Goal: Task Accomplishment & Management: Manage account settings

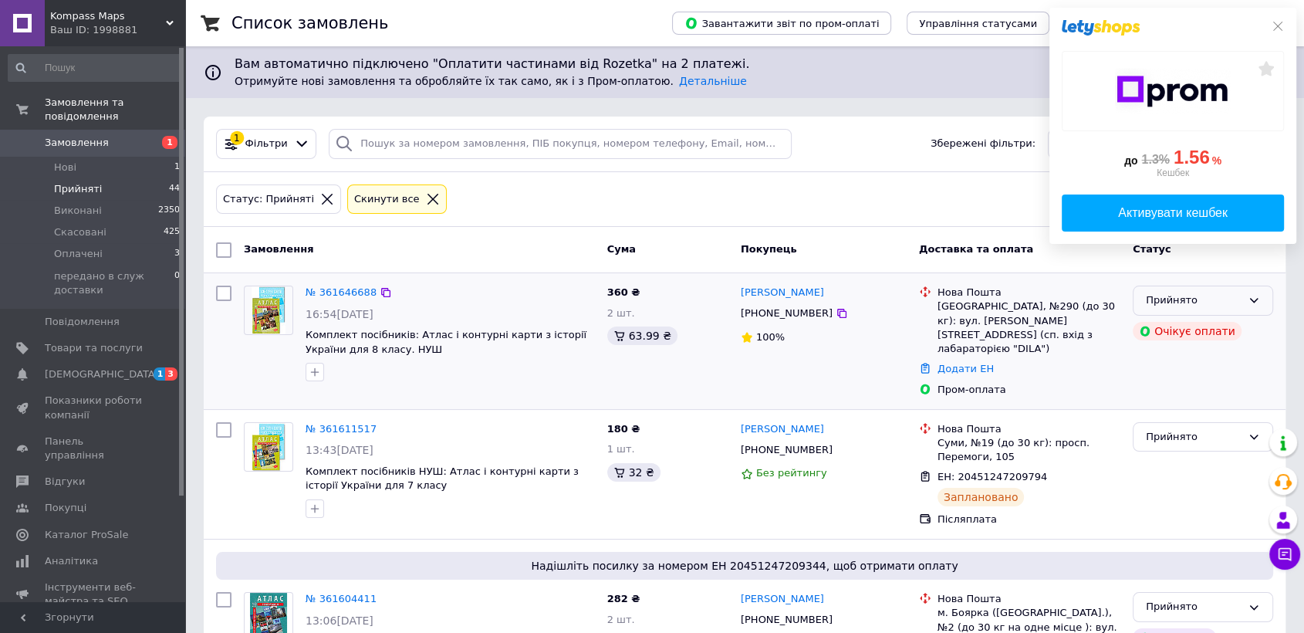
click at [1230, 309] on div "Прийнято" at bounding box center [1203, 301] width 140 height 30
click at [1204, 341] on li "Виконано" at bounding box center [1203, 333] width 139 height 29
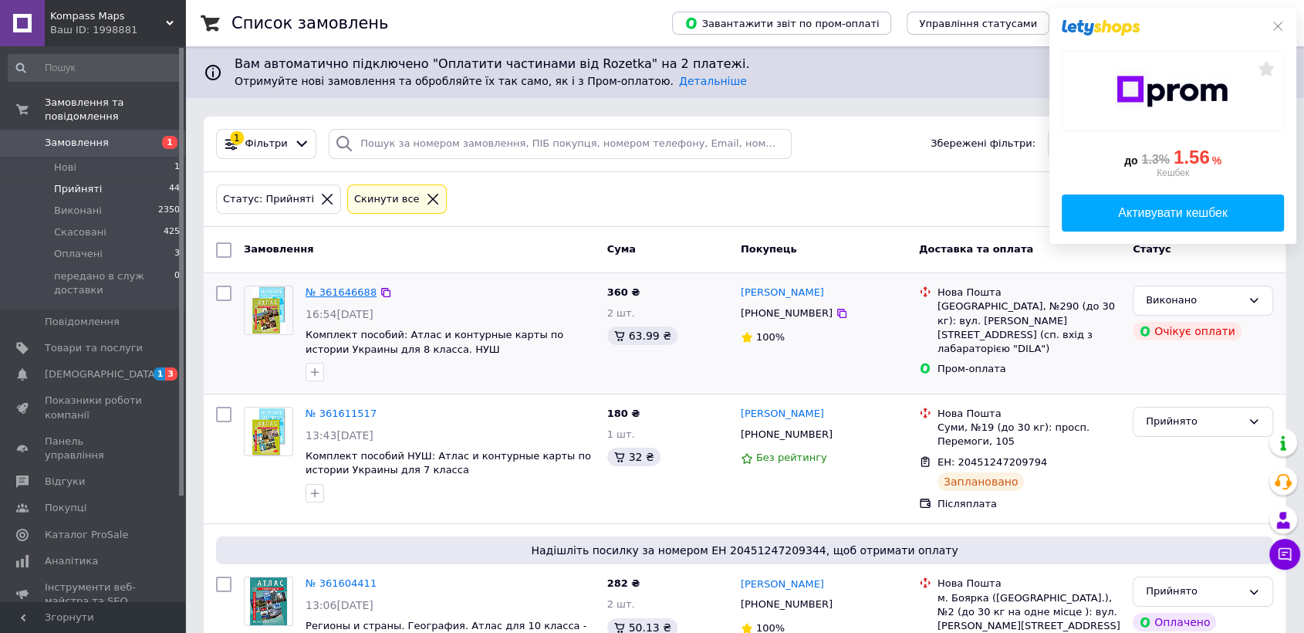
click at [346, 292] on link "№ 361646688" at bounding box center [341, 292] width 71 height 12
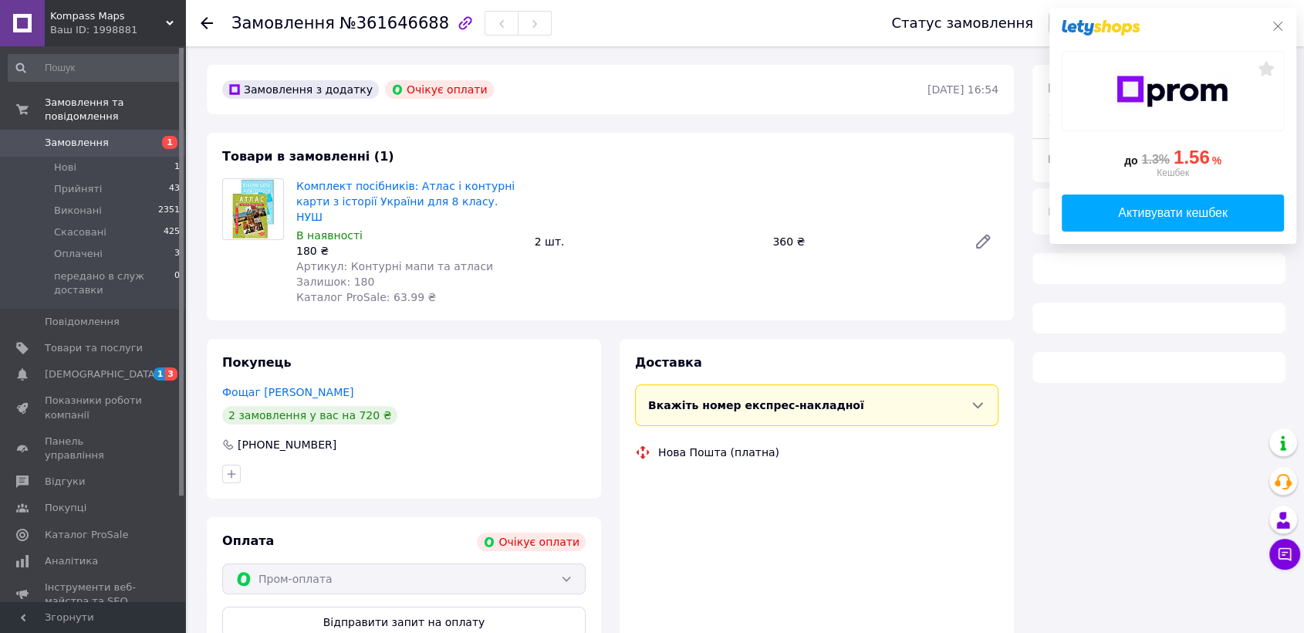
click at [1272, 25] on icon at bounding box center [1278, 26] width 12 height 12
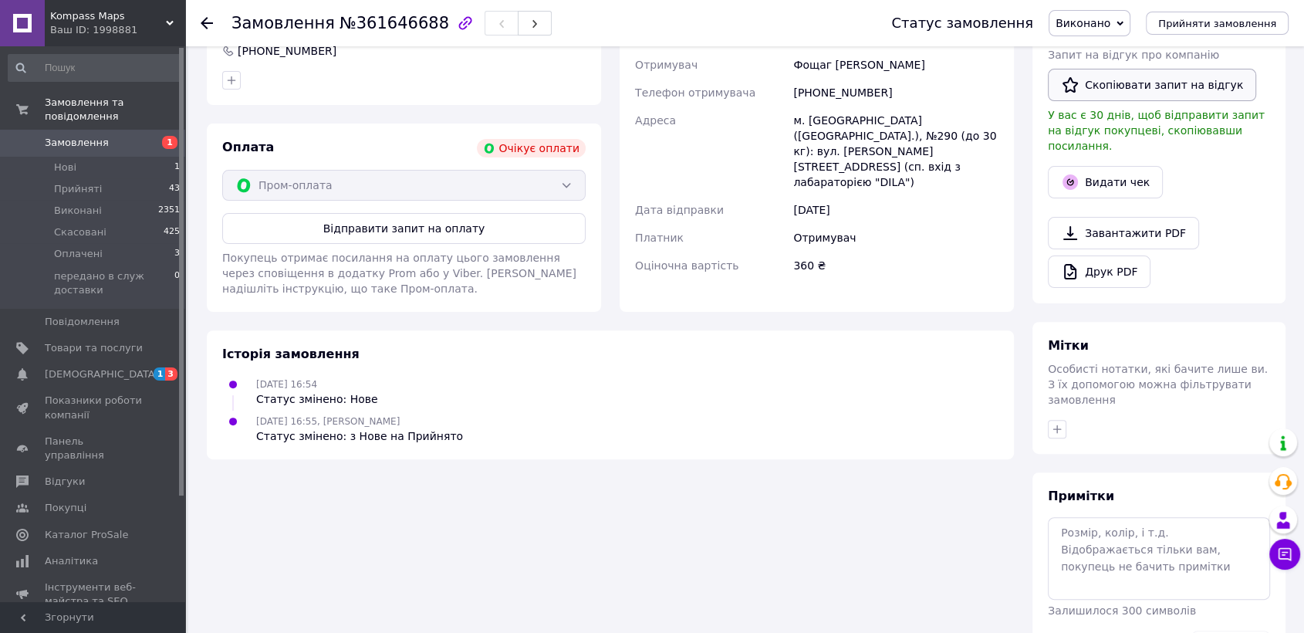
scroll to position [428, 0]
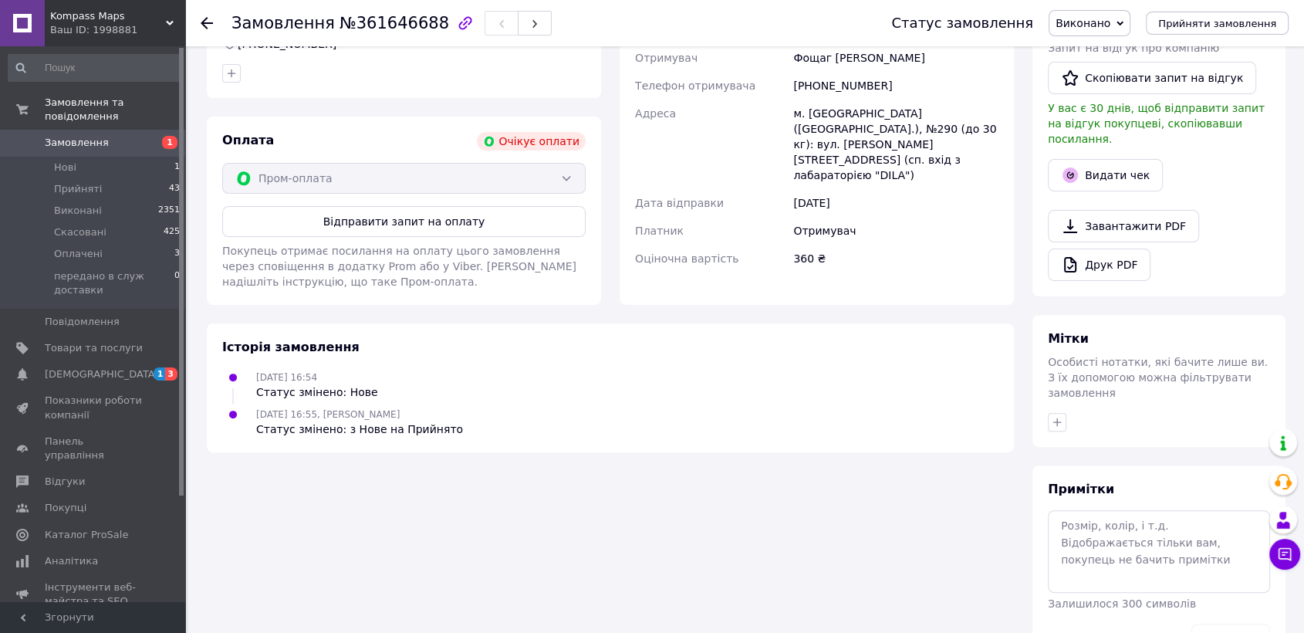
click at [451, 206] on button "Відправити запит на оплату" at bounding box center [403, 221] width 363 height 31
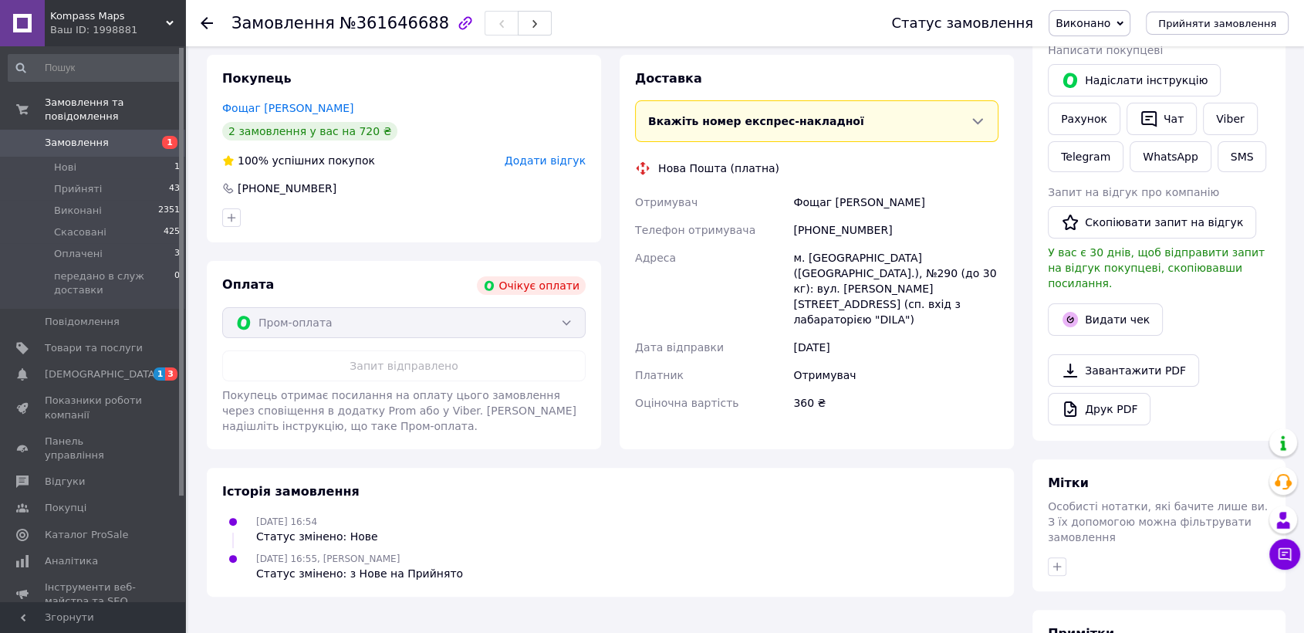
scroll to position [86, 0]
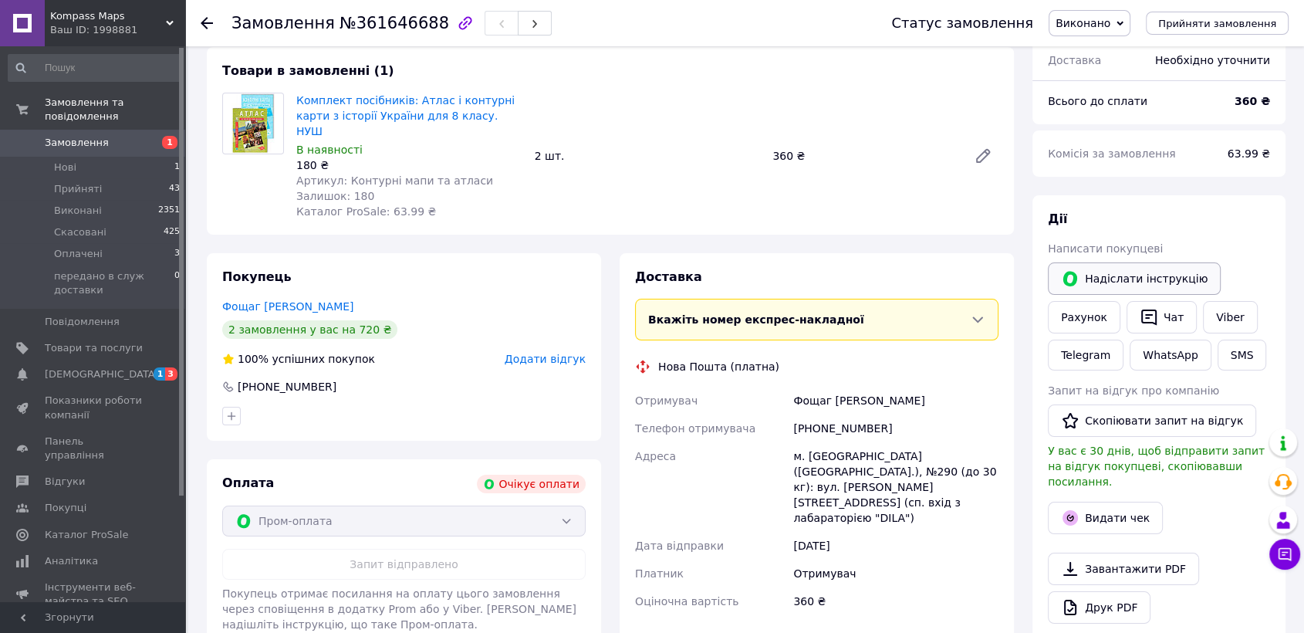
click at [1120, 270] on button "Надіслати інструкцію" at bounding box center [1134, 278] width 173 height 32
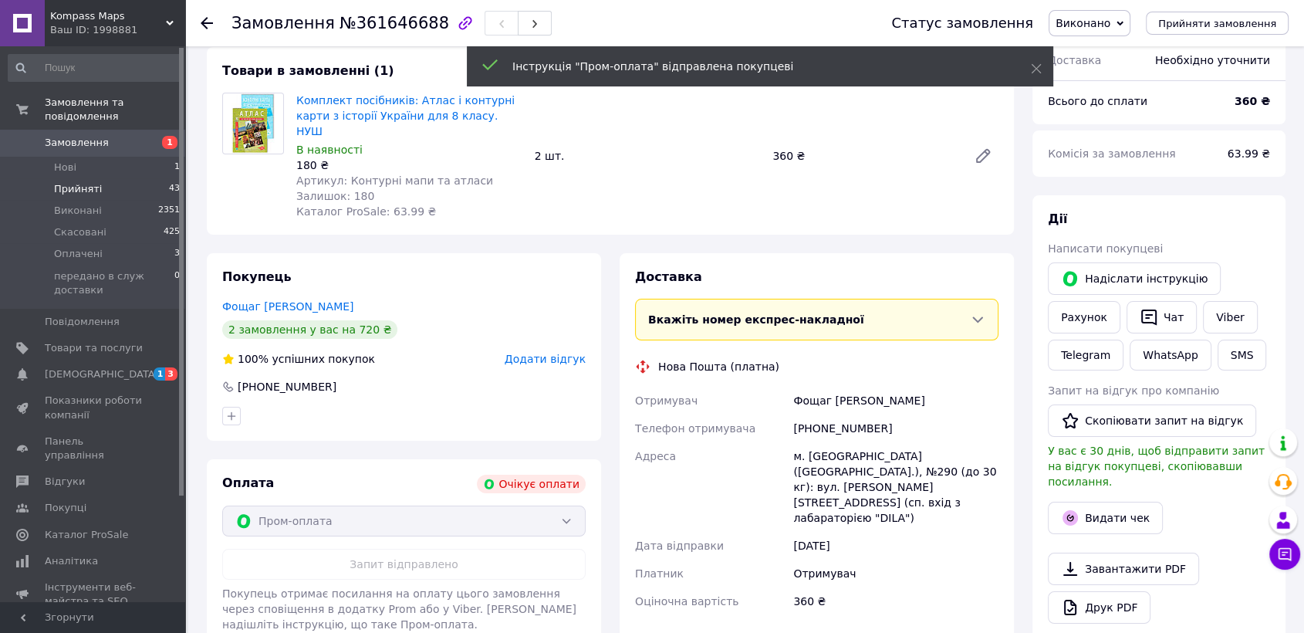
click at [77, 182] on span "Прийняті" at bounding box center [78, 189] width 48 height 14
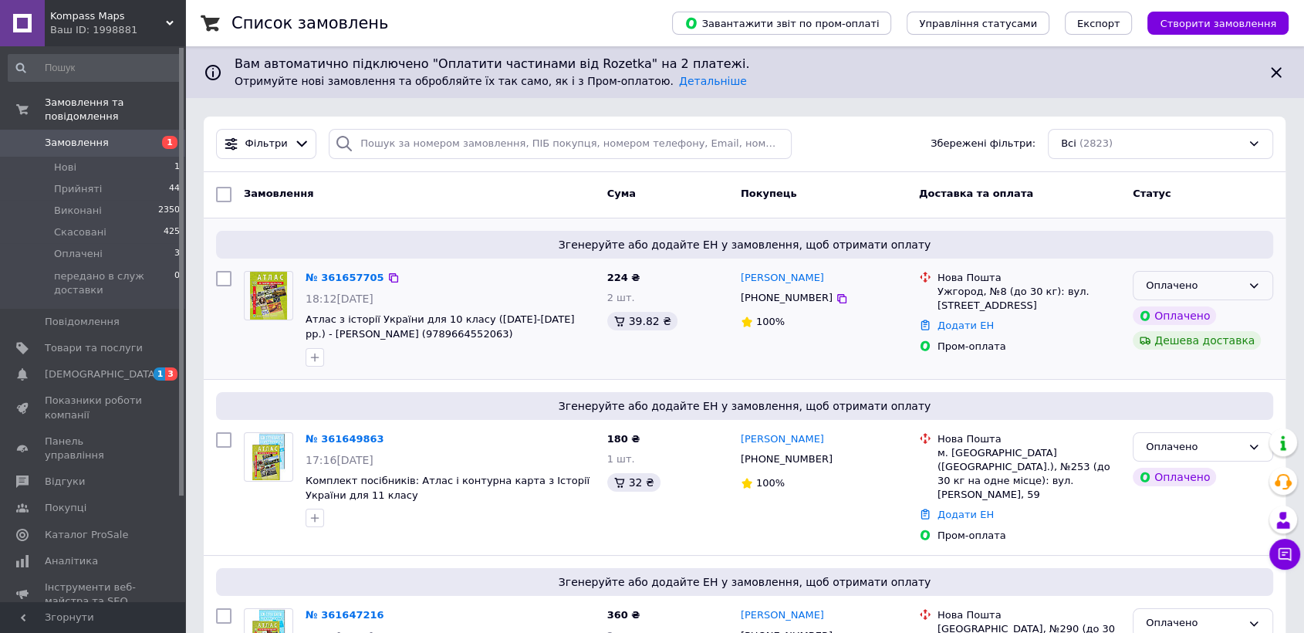
click at [1233, 285] on div "Оплачено" at bounding box center [1194, 286] width 96 height 16
click at [1172, 325] on li "Прийнято" at bounding box center [1203, 317] width 139 height 29
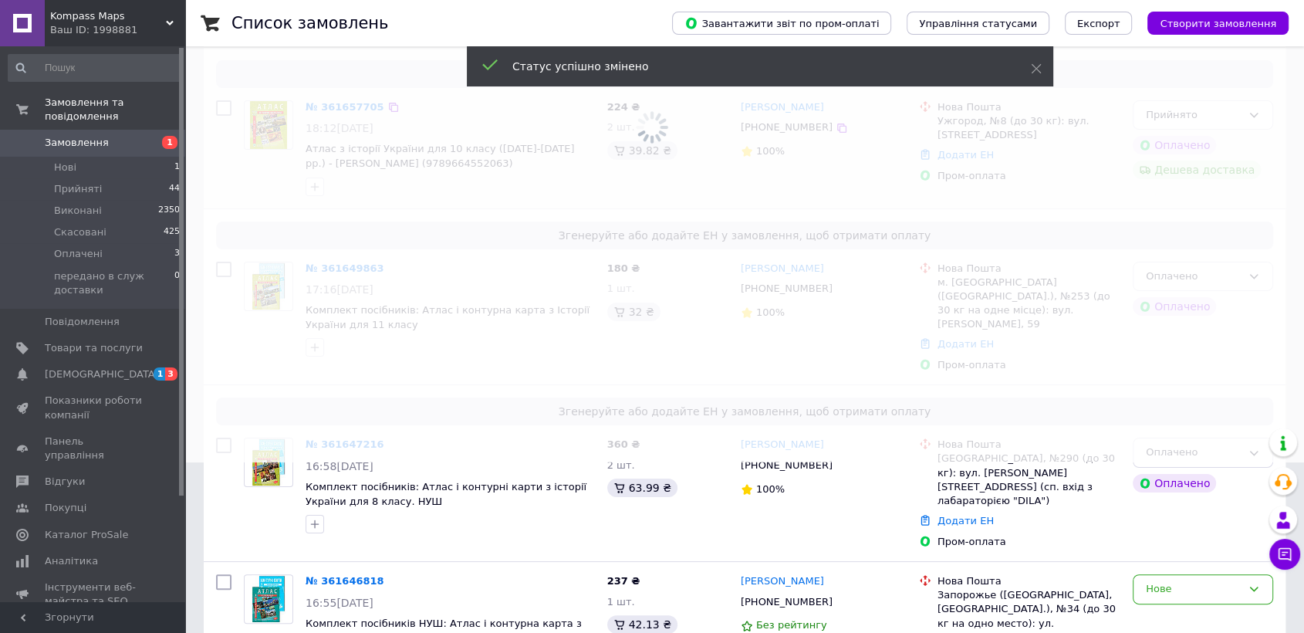
scroll to position [171, 0]
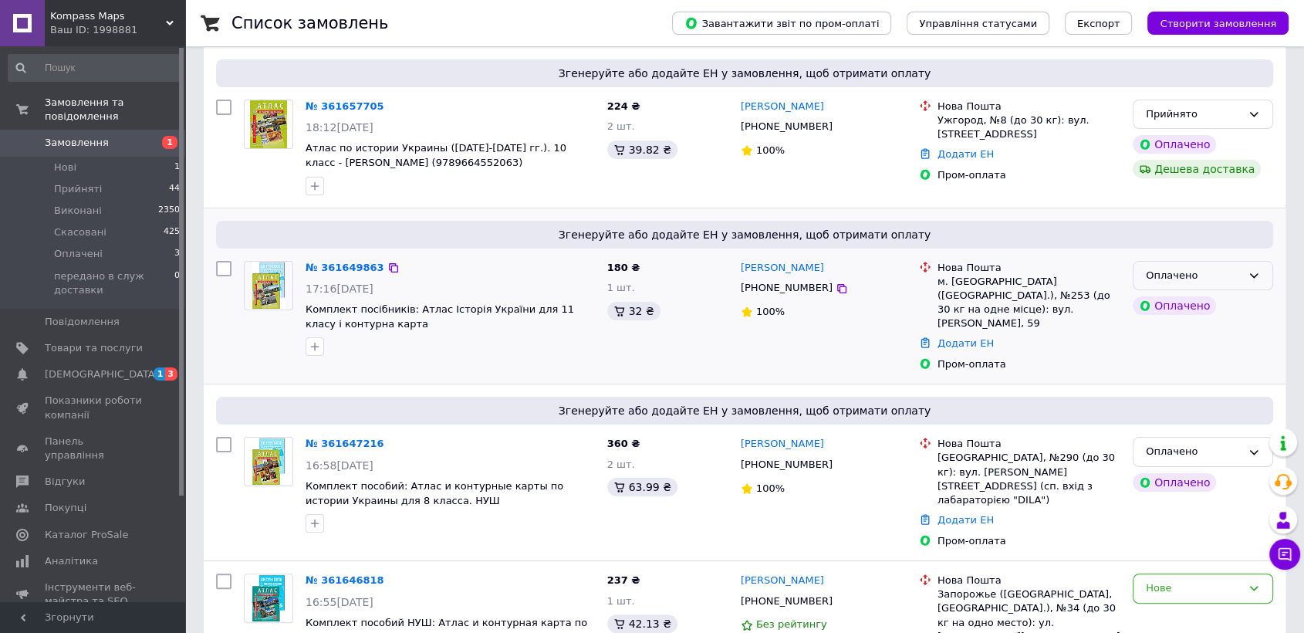
click at [1200, 276] on div "Оплачено" at bounding box center [1194, 276] width 96 height 16
click at [1174, 303] on li "Прийнято" at bounding box center [1203, 307] width 139 height 29
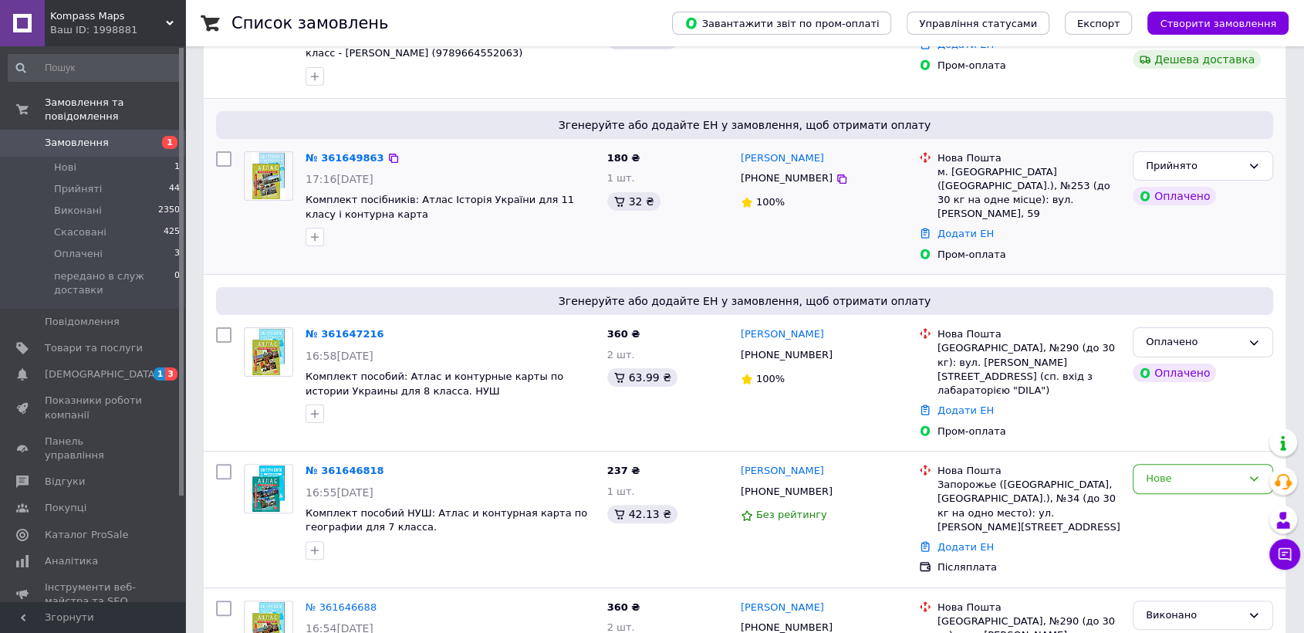
scroll to position [343, 0]
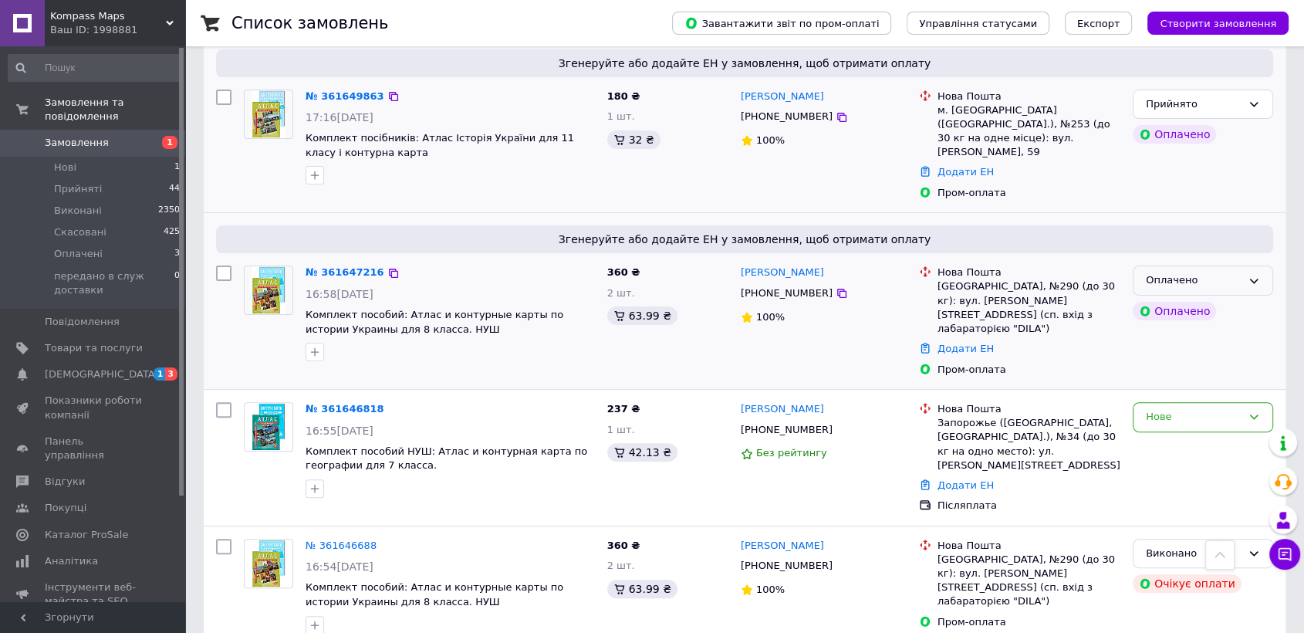
click at [1191, 272] on div "Оплачено" at bounding box center [1194, 280] width 96 height 16
click at [1177, 299] on li "Прийнято" at bounding box center [1203, 313] width 139 height 29
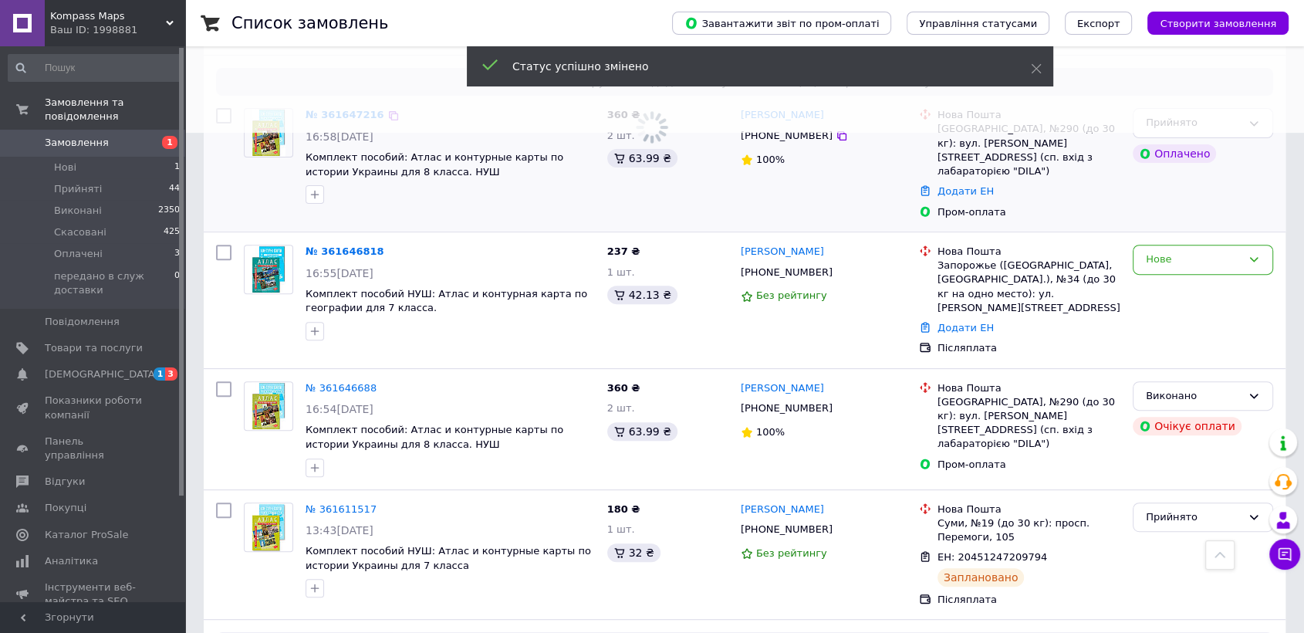
scroll to position [514, 0]
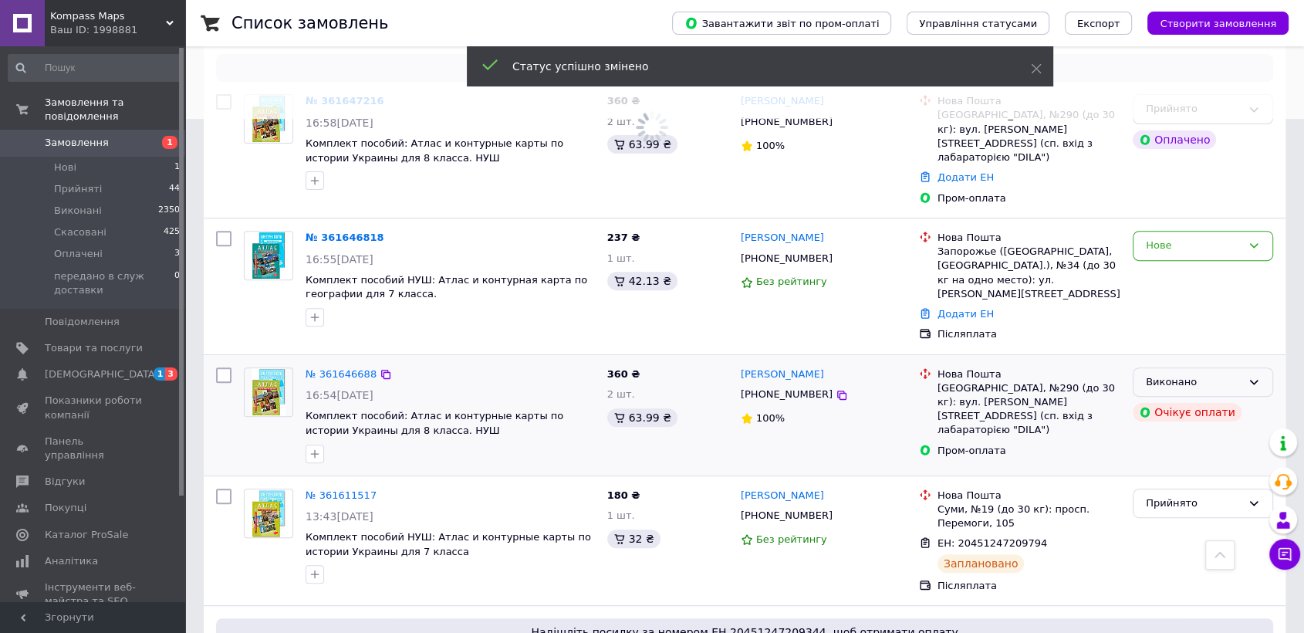
click at [1201, 374] on div "Виконано" at bounding box center [1194, 382] width 96 height 16
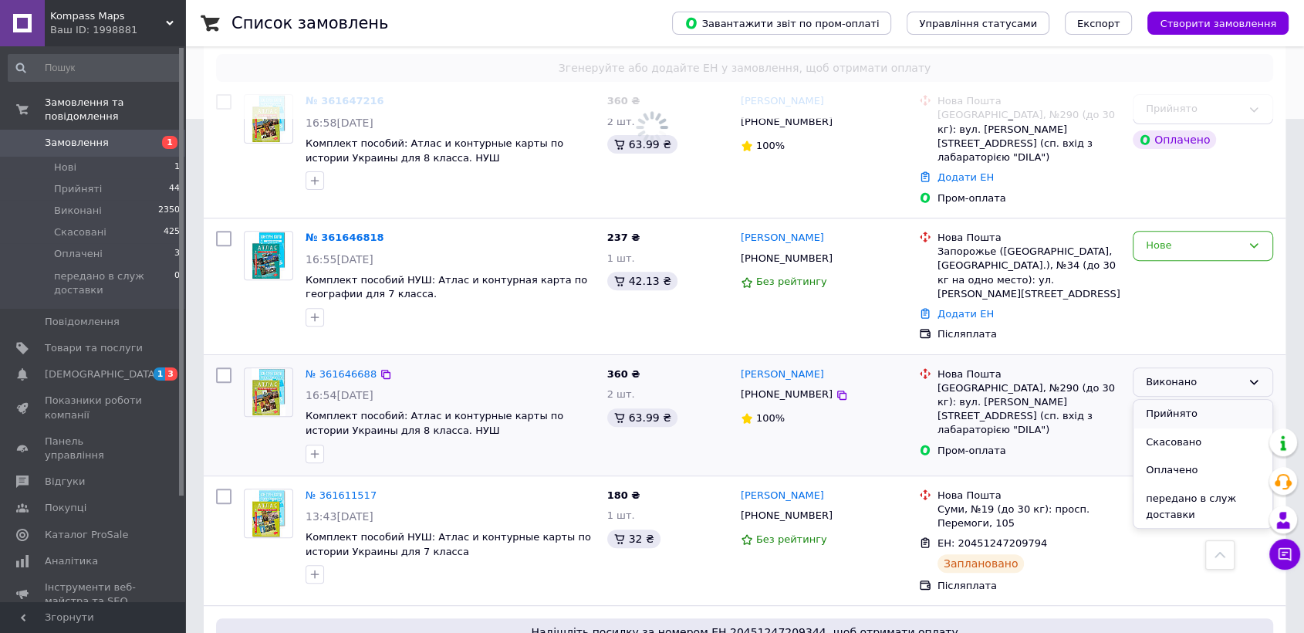
click at [1185, 400] on li "Прийнято" at bounding box center [1203, 414] width 139 height 29
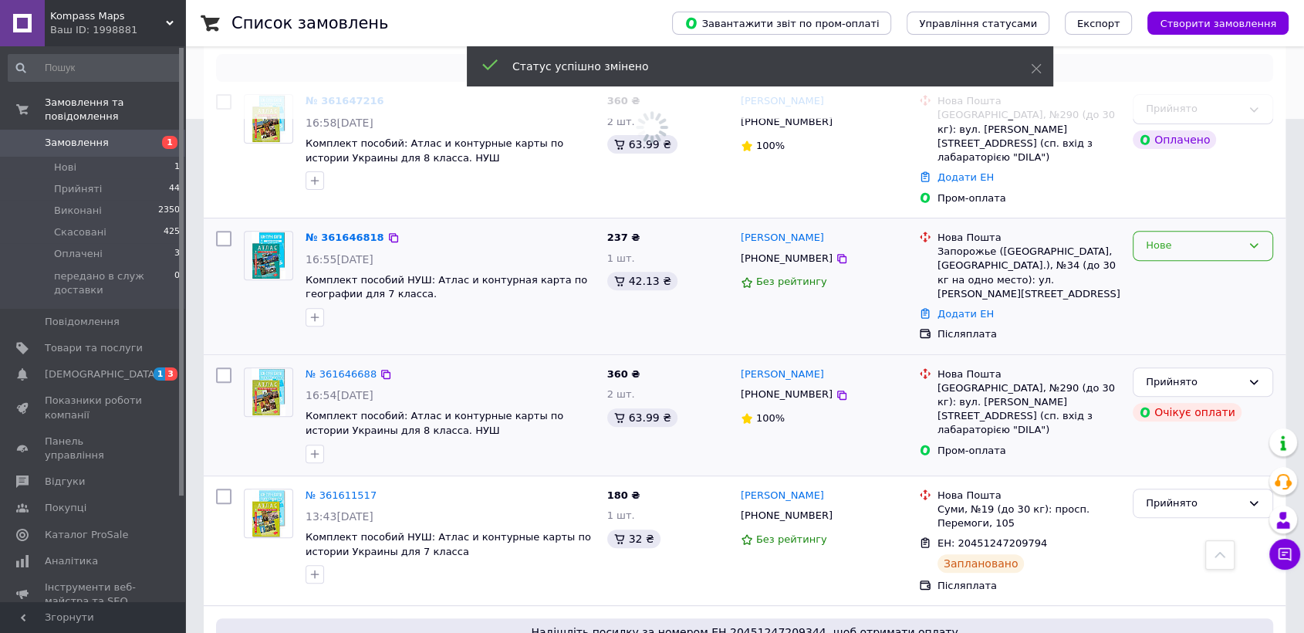
click at [1183, 238] on div "Нове" at bounding box center [1194, 246] width 96 height 16
click at [1170, 264] on li "Прийнято" at bounding box center [1203, 278] width 139 height 29
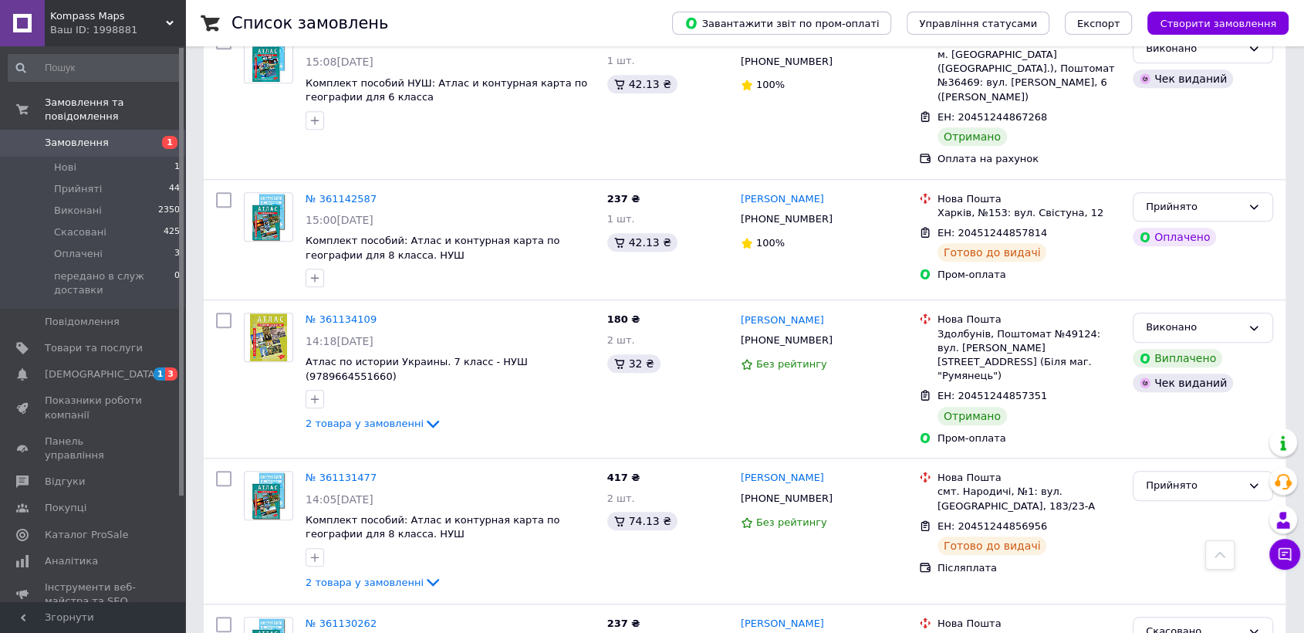
scroll to position [7134, 0]
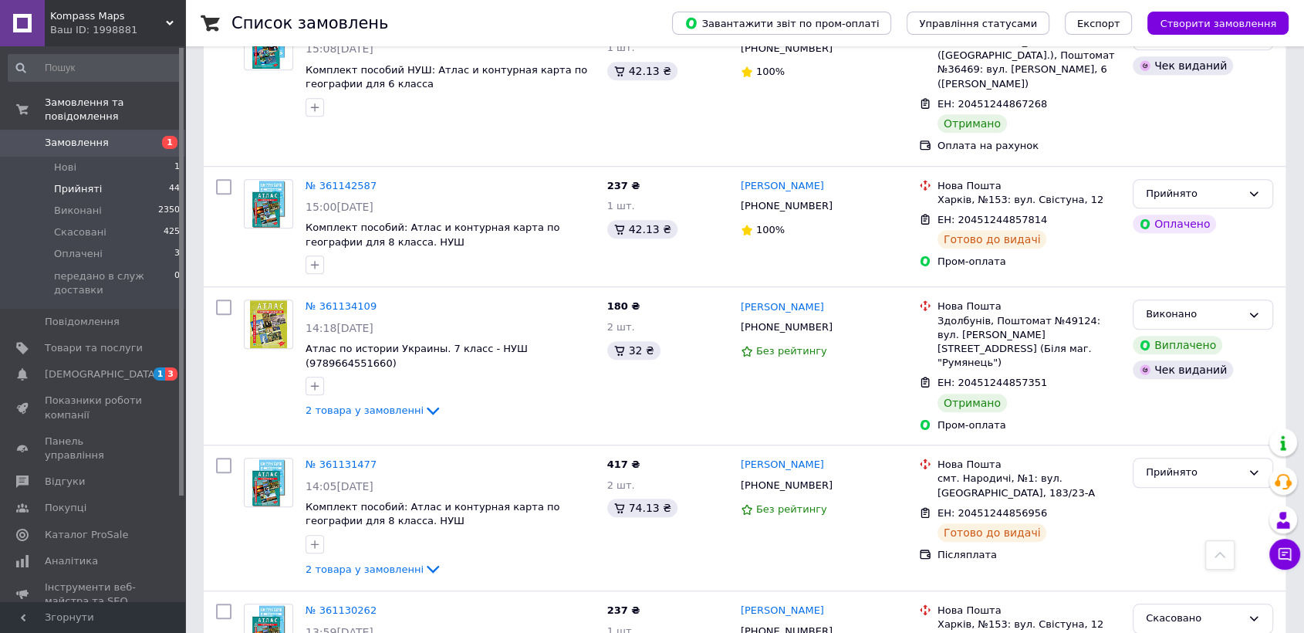
click at [61, 182] on span "Прийняті" at bounding box center [78, 189] width 48 height 14
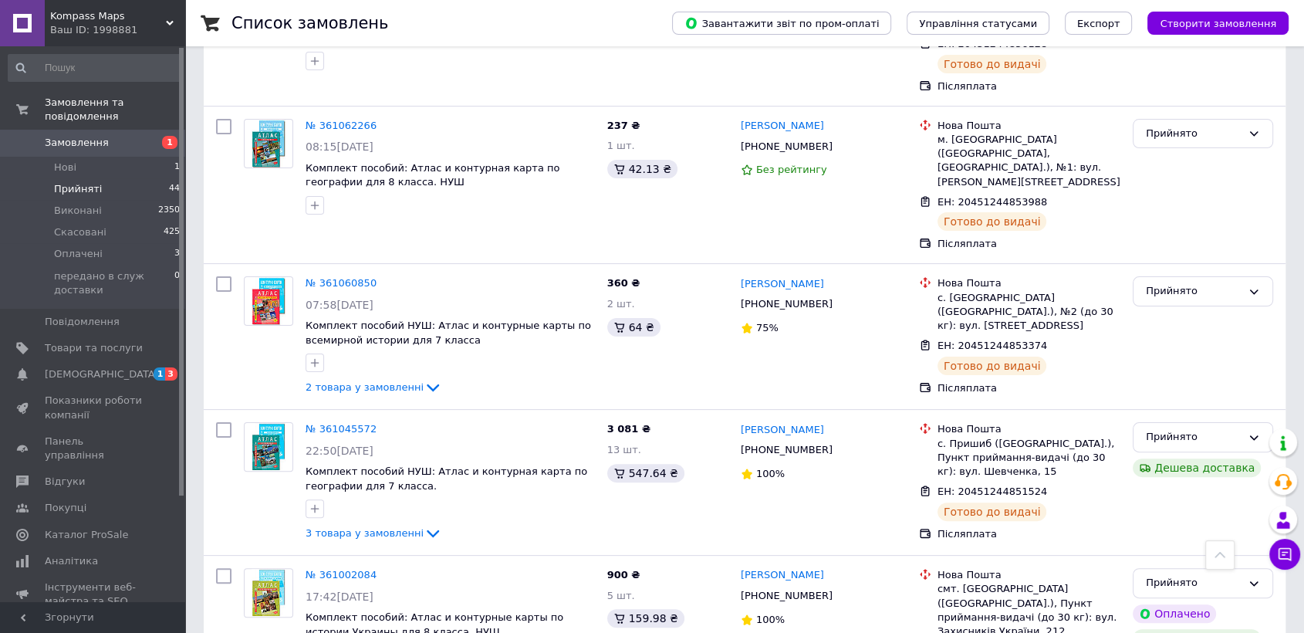
scroll to position [6033, 0]
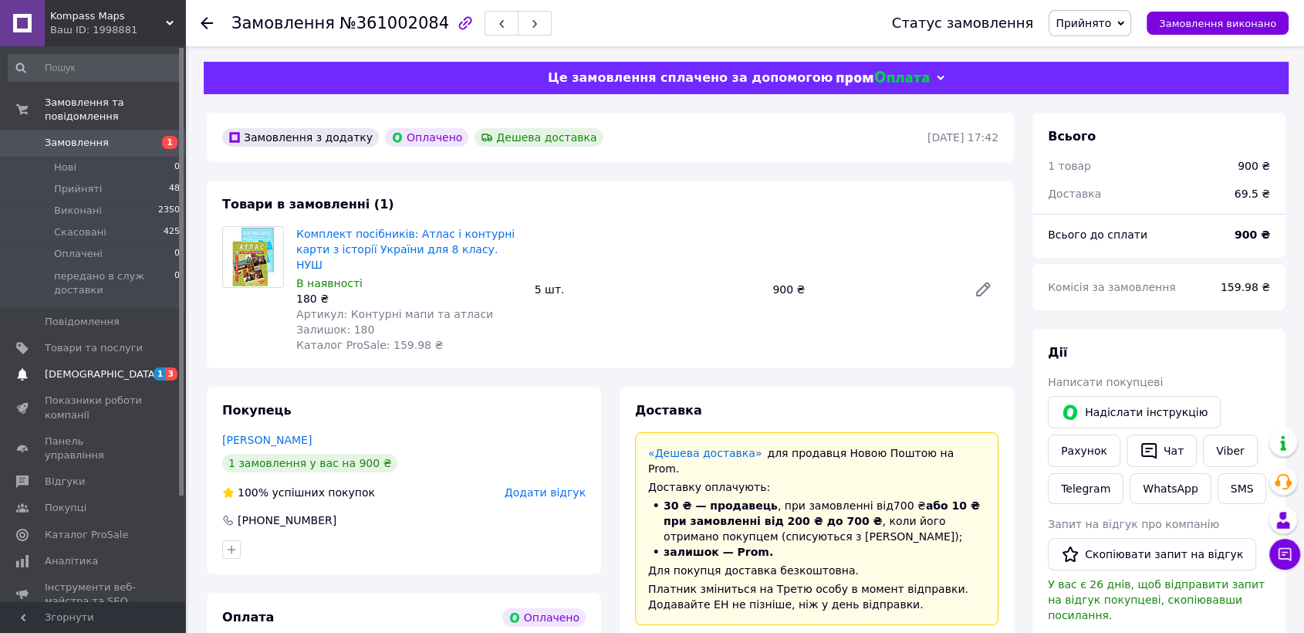
click at [113, 367] on span "[DEMOGRAPHIC_DATA]" at bounding box center [94, 374] width 98 height 14
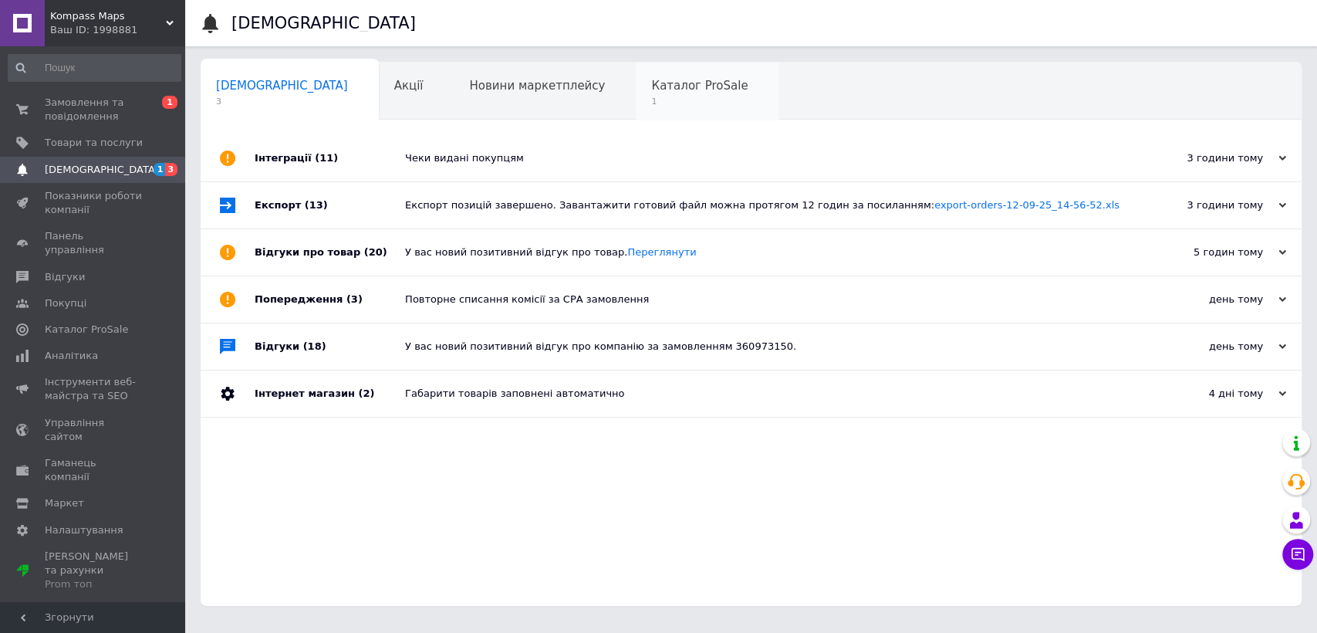
click at [651, 105] on span "1" at bounding box center [699, 102] width 96 height 12
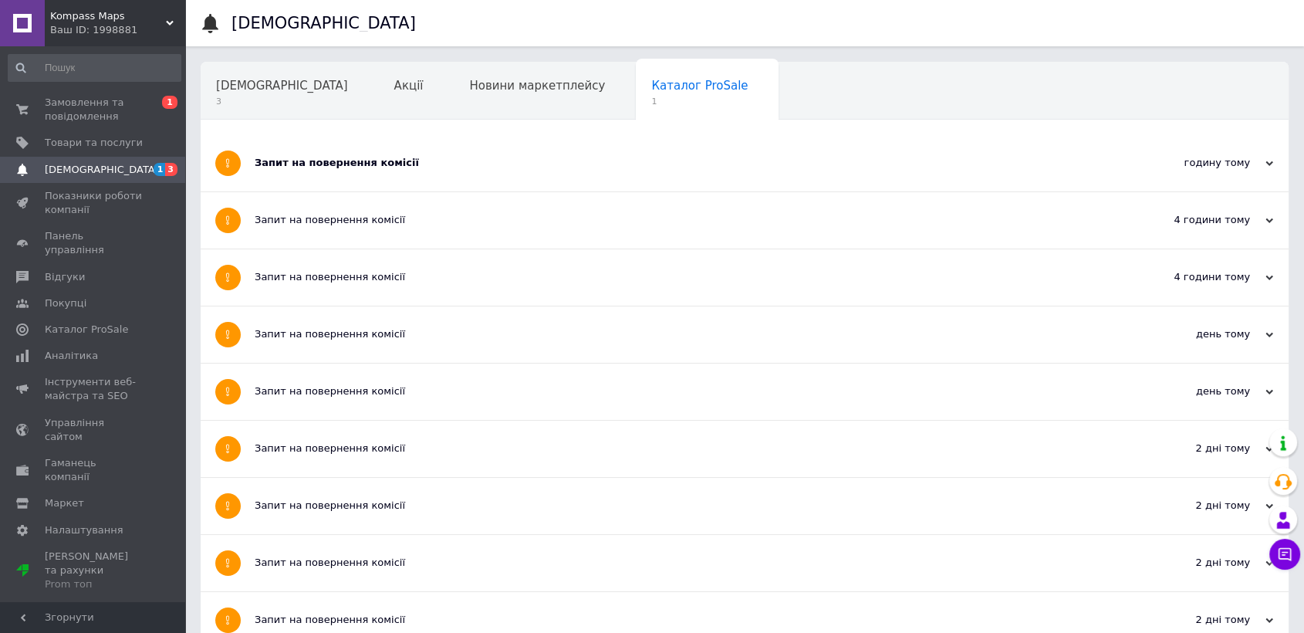
click at [505, 168] on div "Запит на повернення комісії" at bounding box center [687, 163] width 864 height 14
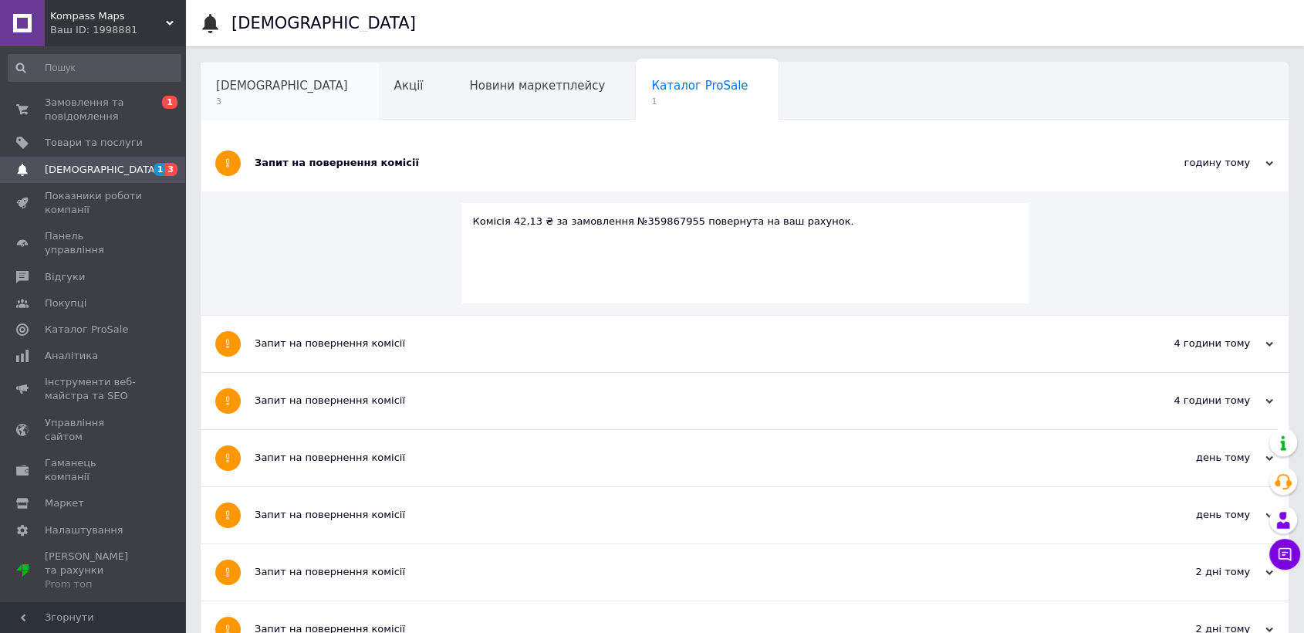
click at [247, 90] on span "[DEMOGRAPHIC_DATA]" at bounding box center [282, 86] width 132 height 14
